Goal: Transaction & Acquisition: Book appointment/travel/reservation

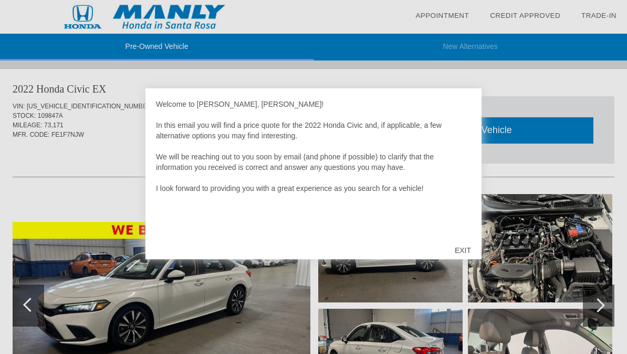
click at [458, 255] on div "EXIT" at bounding box center [462, 250] width 37 height 32
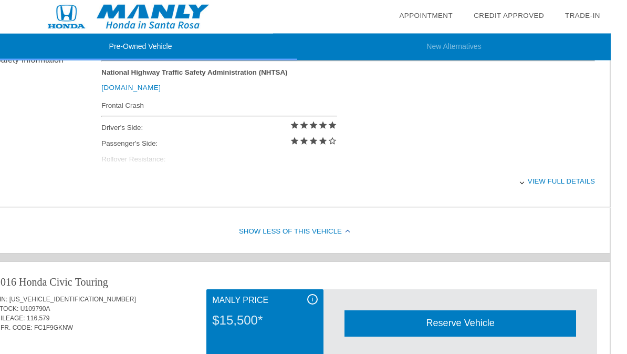
scroll to position [358, 1]
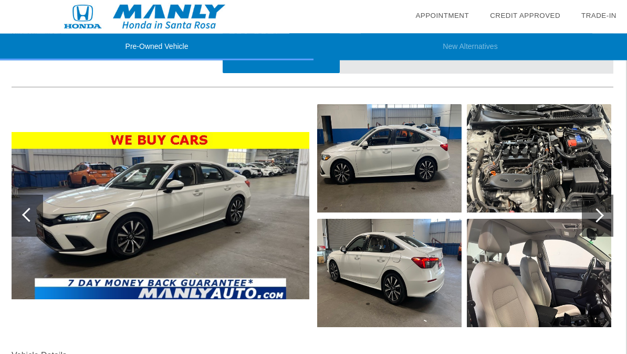
click at [256, 241] on img at bounding box center [161, 216] width 298 height 168
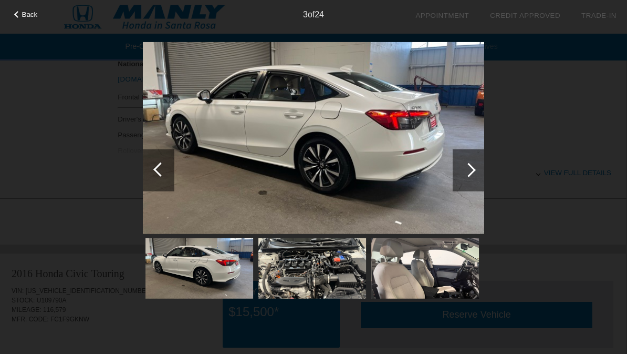
scroll to position [458, 1]
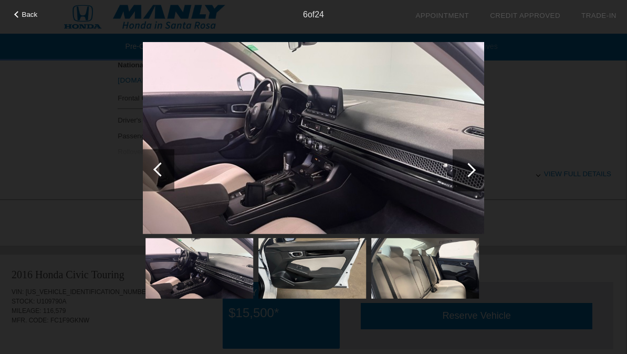
click at [25, 18] on span "Back" at bounding box center [30, 15] width 16 height 8
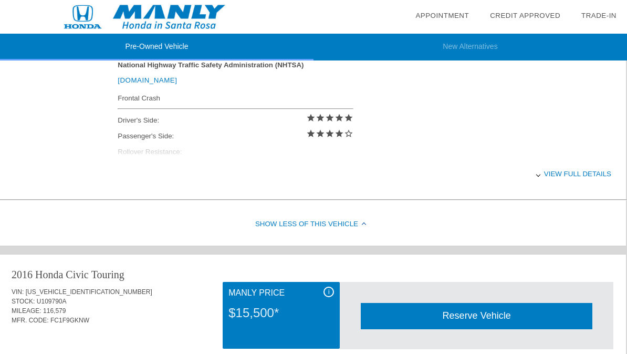
click at [570, 183] on div "View full details" at bounding box center [365, 174] width 494 height 26
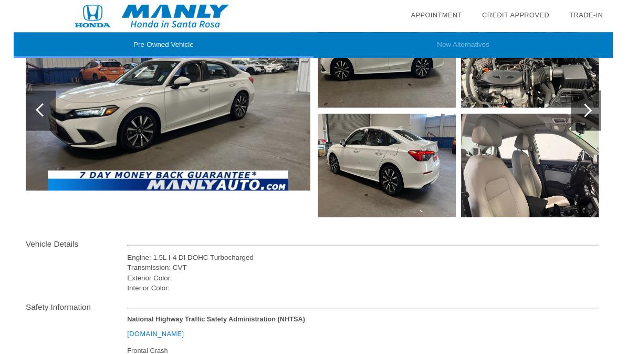
scroll to position [190, 0]
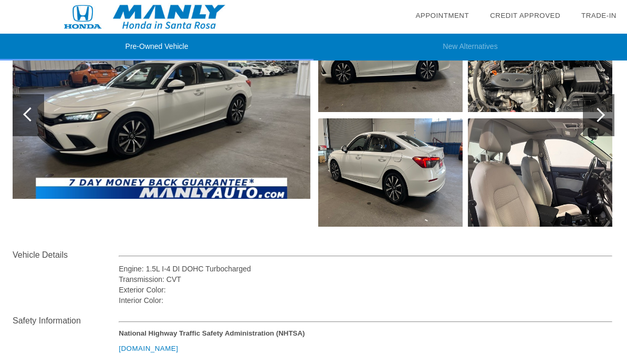
click at [231, 131] on img at bounding box center [162, 116] width 298 height 168
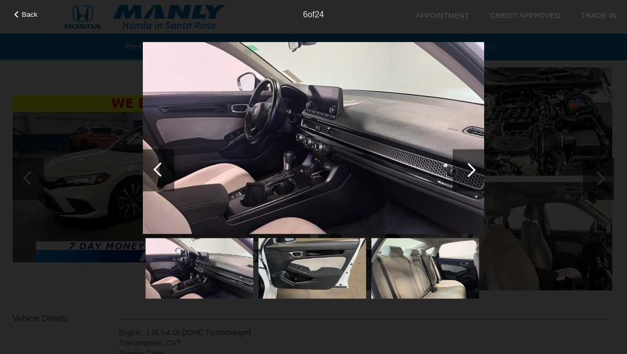
scroll to position [0, 0]
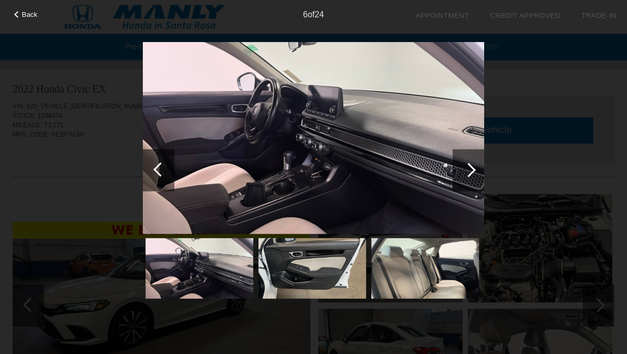
click at [25, 18] on span "Back" at bounding box center [30, 15] width 16 height 8
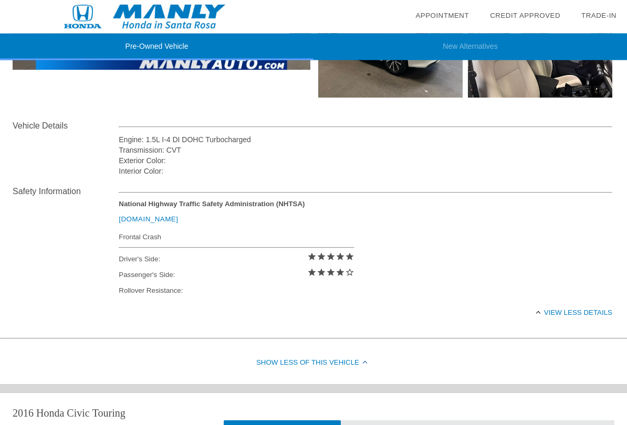
scroll to position [365, 0]
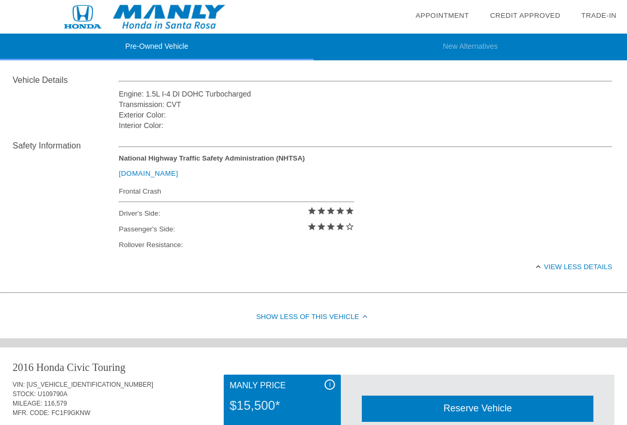
click at [328, 325] on div "Show Less of this Vehicle" at bounding box center [313, 318] width 627 height 42
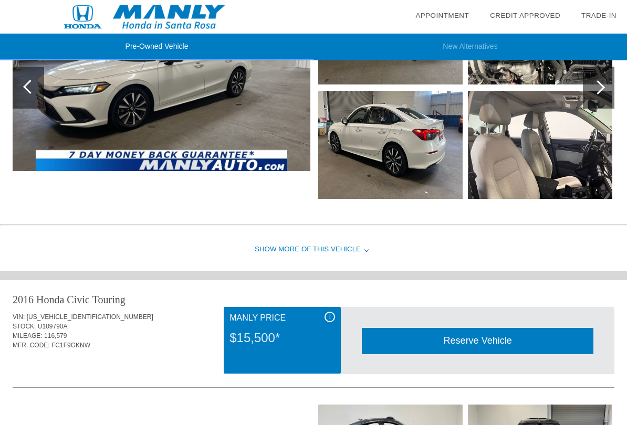
scroll to position [217, 0]
click at [350, 257] on div "Show More of this Vehicle" at bounding box center [313, 251] width 627 height 42
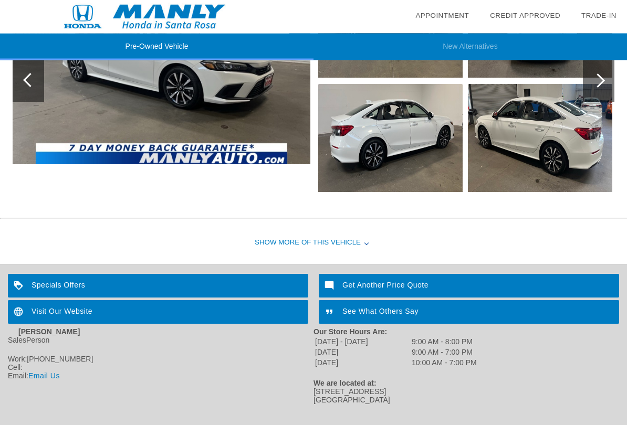
scroll to position [1727, 0]
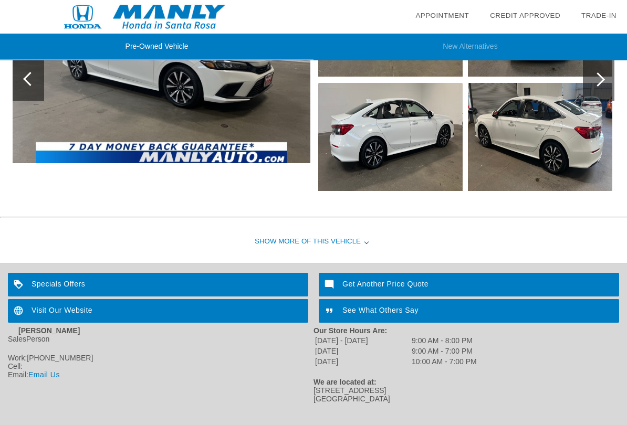
click at [326, 246] on div "Show More of this Vehicle" at bounding box center [313, 242] width 627 height 42
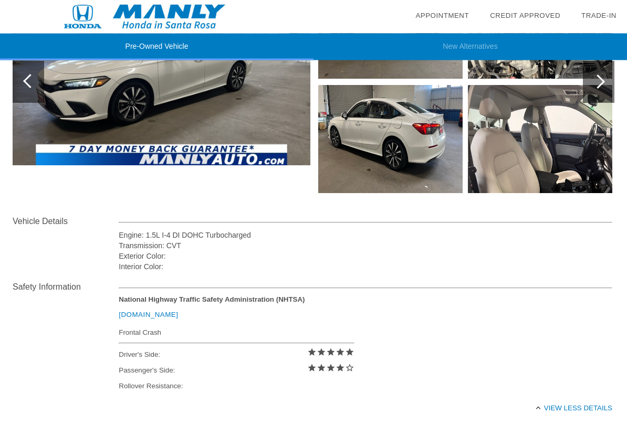
scroll to position [223, 0]
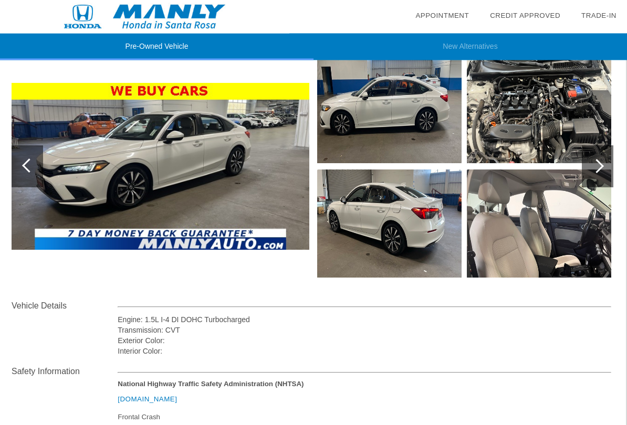
click at [272, 234] on img at bounding box center [161, 168] width 298 height 168
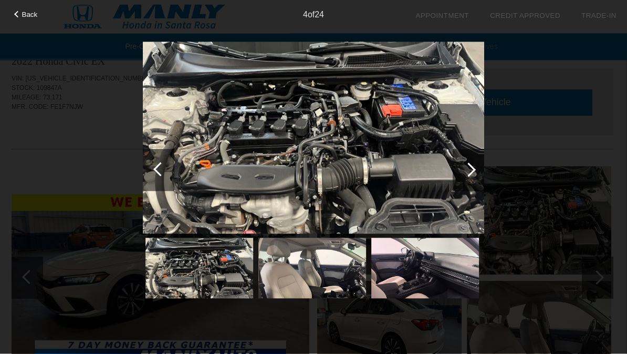
scroll to position [0, 1]
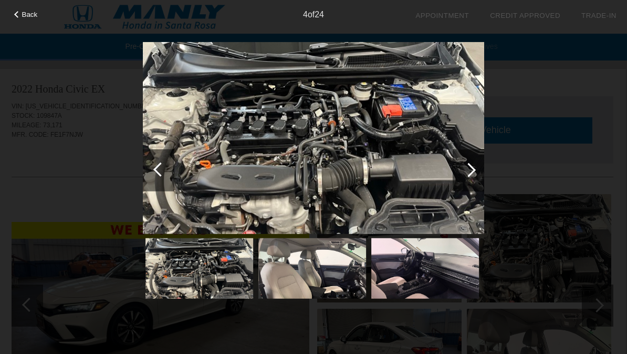
click at [21, 16] on div "Back" at bounding box center [26, 13] width 53 height 5
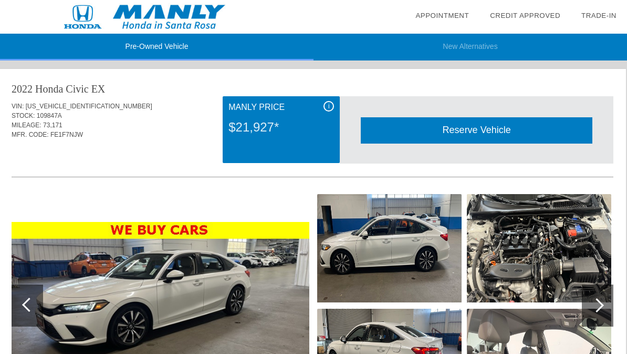
click at [170, 50] on li "Pre-Owned Vehicle" at bounding box center [157, 47] width 314 height 27
click at [159, 48] on li "Pre-Owned Vehicle" at bounding box center [157, 47] width 314 height 27
click at [435, 138] on div "Reserve Vehicle" at bounding box center [477, 130] width 232 height 26
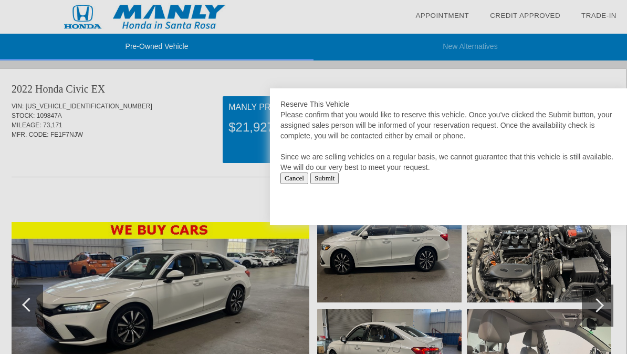
click at [234, 204] on div at bounding box center [313, 177] width 627 height 354
